Goal: Task Accomplishment & Management: Manage account settings

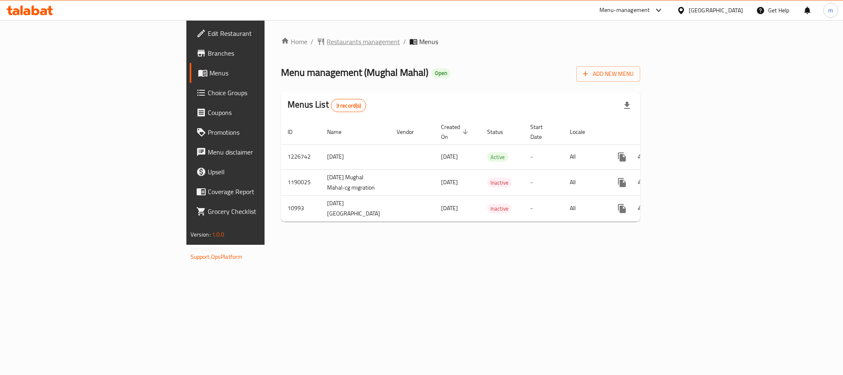
click at [327, 43] on span "Restaurants management" at bounding box center [363, 42] width 73 height 10
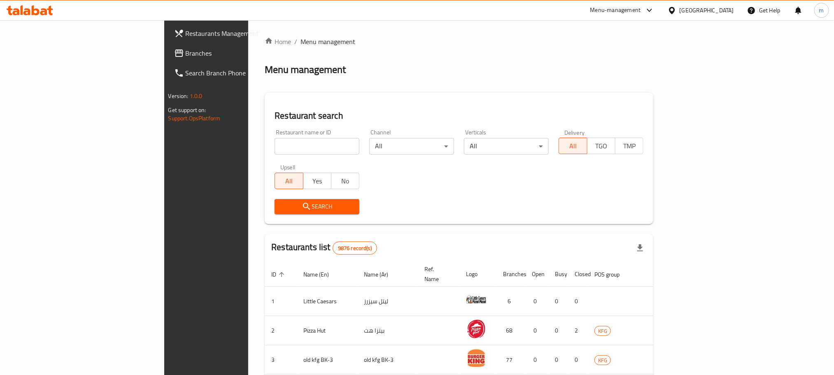
click at [275, 148] on input "search" at bounding box center [317, 146] width 85 height 16
paste input "6784"
type input "6784"
click button "Search" at bounding box center [317, 206] width 85 height 15
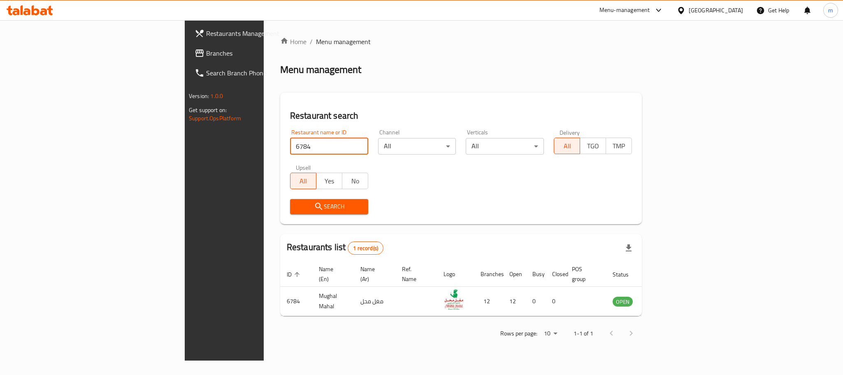
click at [689, 9] on div at bounding box center [683, 10] width 12 height 9
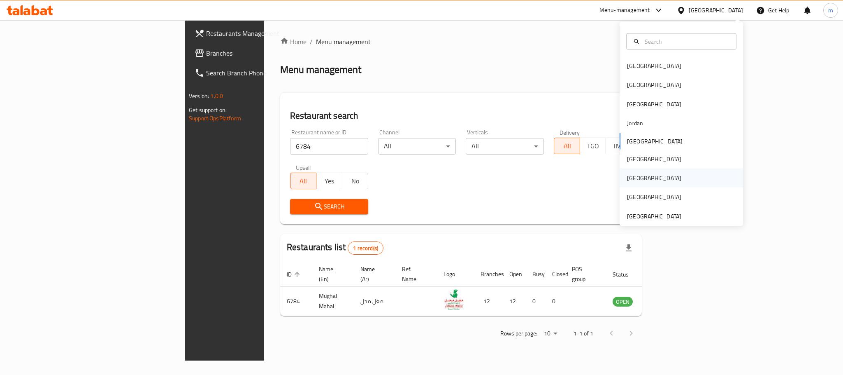
click at [668, 171] on div "[GEOGRAPHIC_DATA]" at bounding box center [681, 177] width 123 height 19
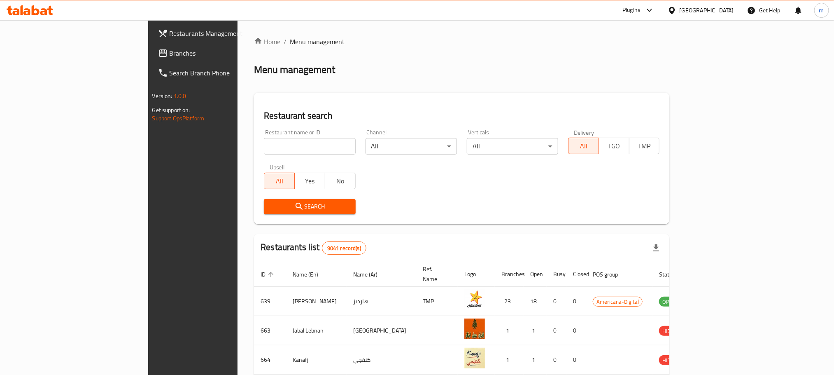
click at [151, 58] on link "Branches" at bounding box center [219, 53] width 136 height 20
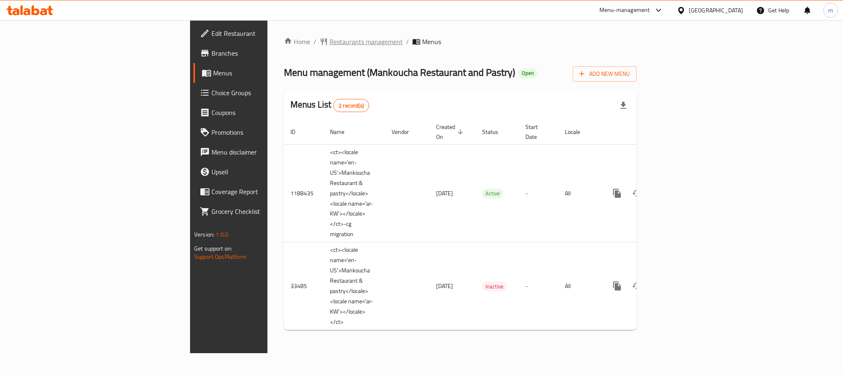
click at [330, 40] on span "Restaurants management" at bounding box center [366, 42] width 73 height 10
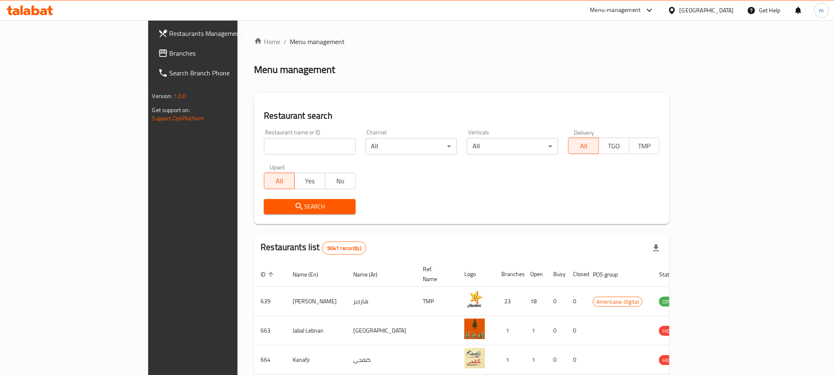
click at [264, 147] on input "search" at bounding box center [309, 146] width 91 height 16
paste input "17201"
click button "Search" at bounding box center [309, 206] width 91 height 15
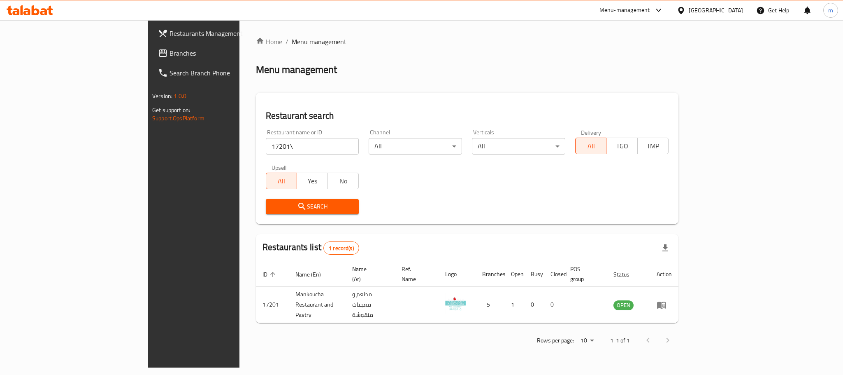
click at [266, 152] on input "17201\" at bounding box center [312, 146] width 93 height 16
type input "17201"
click button "Search" at bounding box center [312, 206] width 93 height 15
click at [291, 209] on span "Search" at bounding box center [312, 206] width 80 height 10
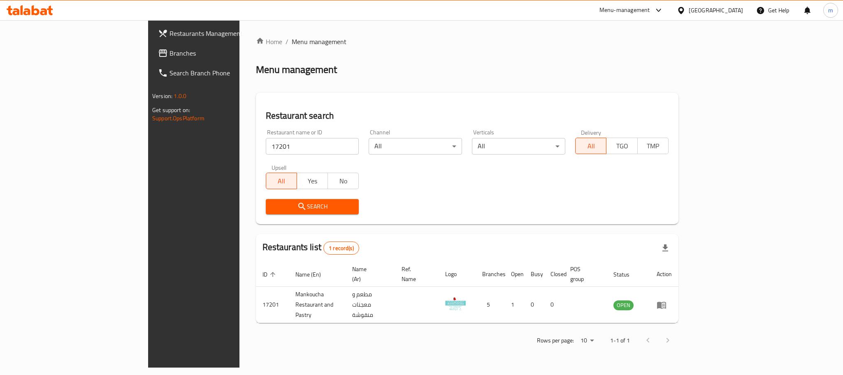
click at [686, 12] on icon at bounding box center [681, 10] width 9 height 9
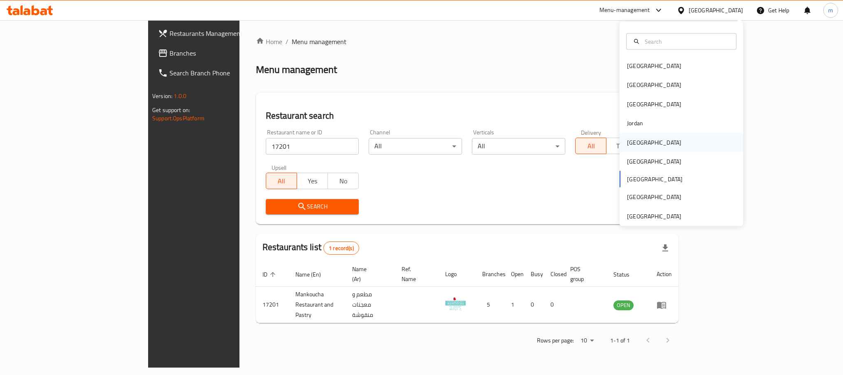
click at [634, 146] on div "[GEOGRAPHIC_DATA]" at bounding box center [654, 141] width 54 height 9
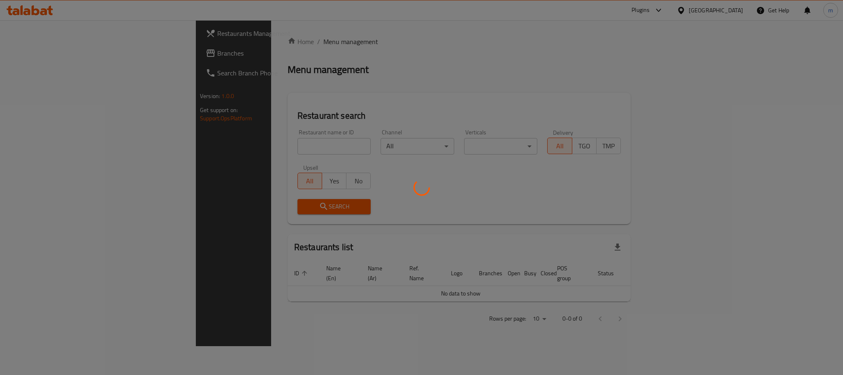
click at [31, 51] on div at bounding box center [421, 187] width 843 height 375
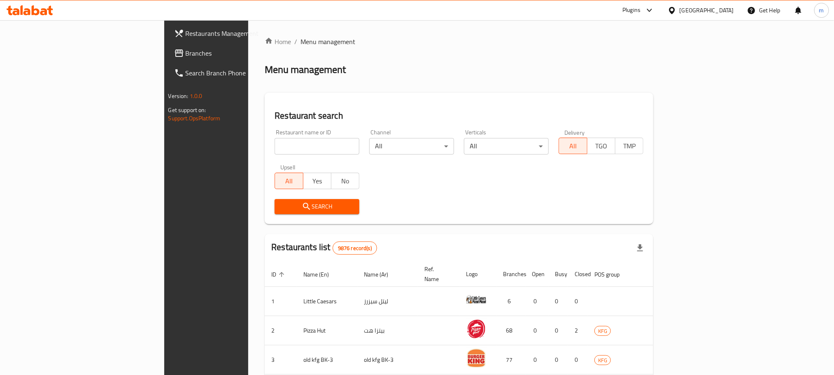
click at [186, 49] on span "Branches" at bounding box center [241, 53] width 111 height 10
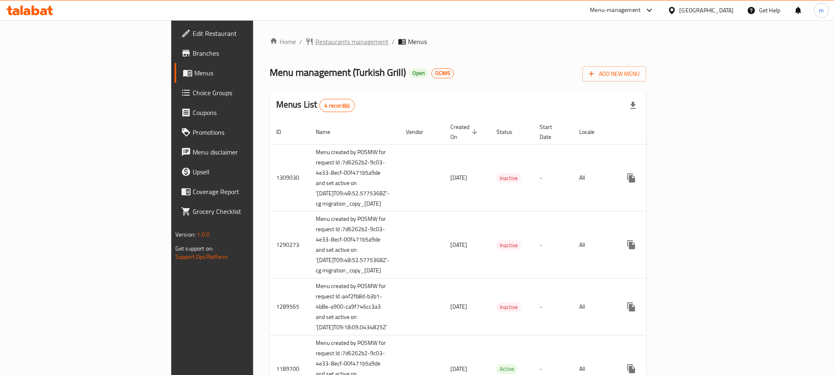
click at [315, 42] on span "Restaurants management" at bounding box center [351, 42] width 73 height 10
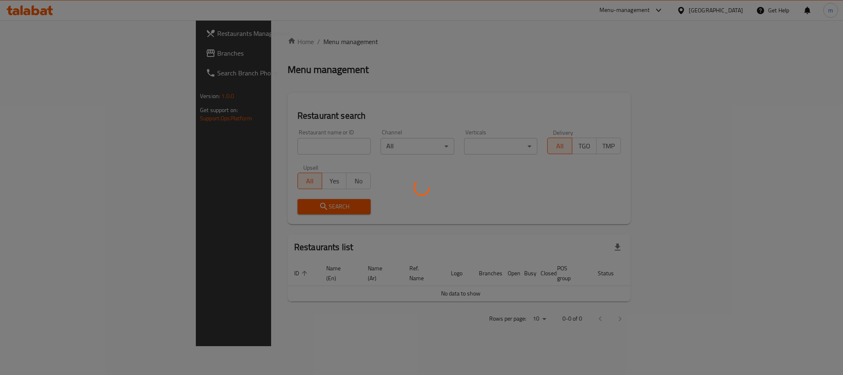
click at [244, 140] on div at bounding box center [421, 187] width 843 height 375
click at [244, 141] on div at bounding box center [421, 187] width 843 height 375
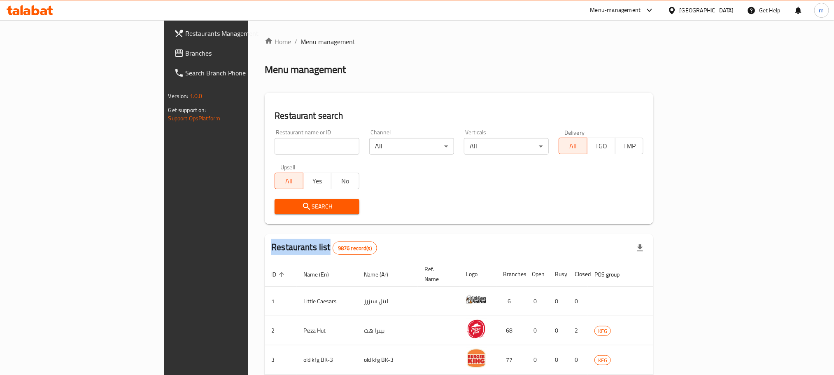
click at [244, 141] on div at bounding box center [417, 187] width 834 height 375
click at [275, 141] on input "search" at bounding box center [317, 146] width 85 height 16
paste input "172"
type input "172"
click button "Search" at bounding box center [317, 206] width 85 height 15
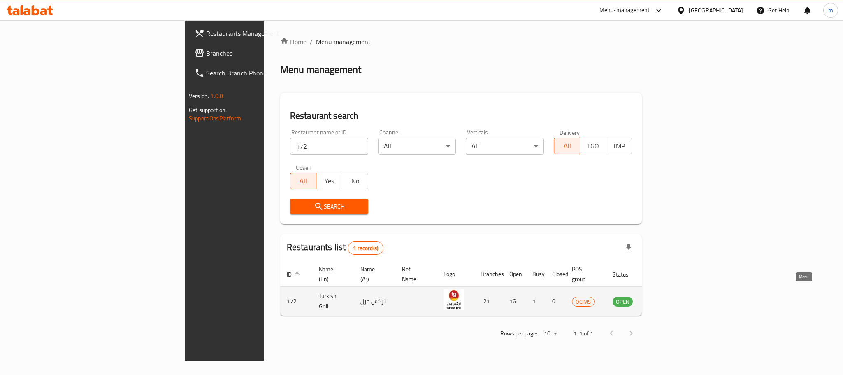
click at [665, 298] on icon "enhanced table" at bounding box center [660, 301] width 9 height 7
